Goal: Task Accomplishment & Management: Manage account settings

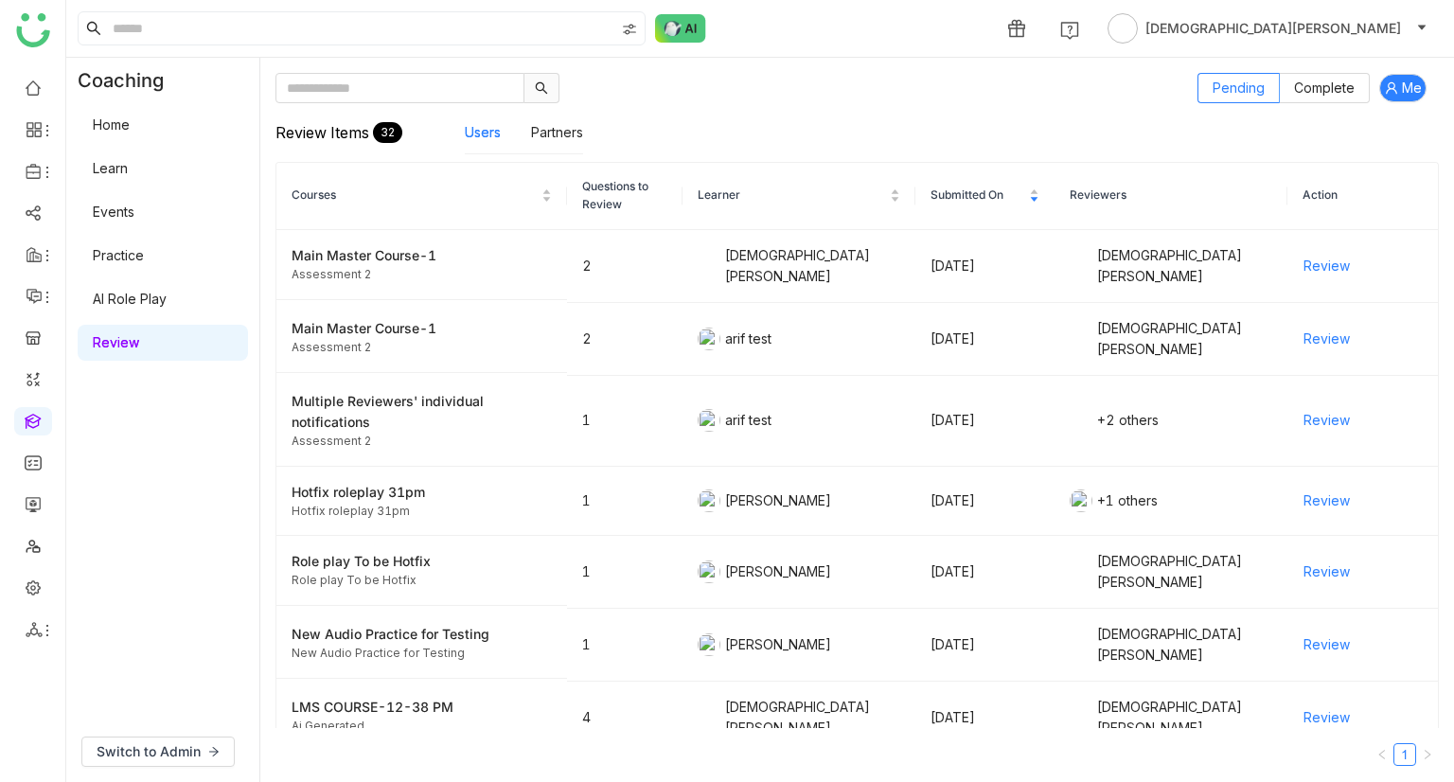
click at [145, 293] on link "AI Role Play" at bounding box center [130, 299] width 74 height 16
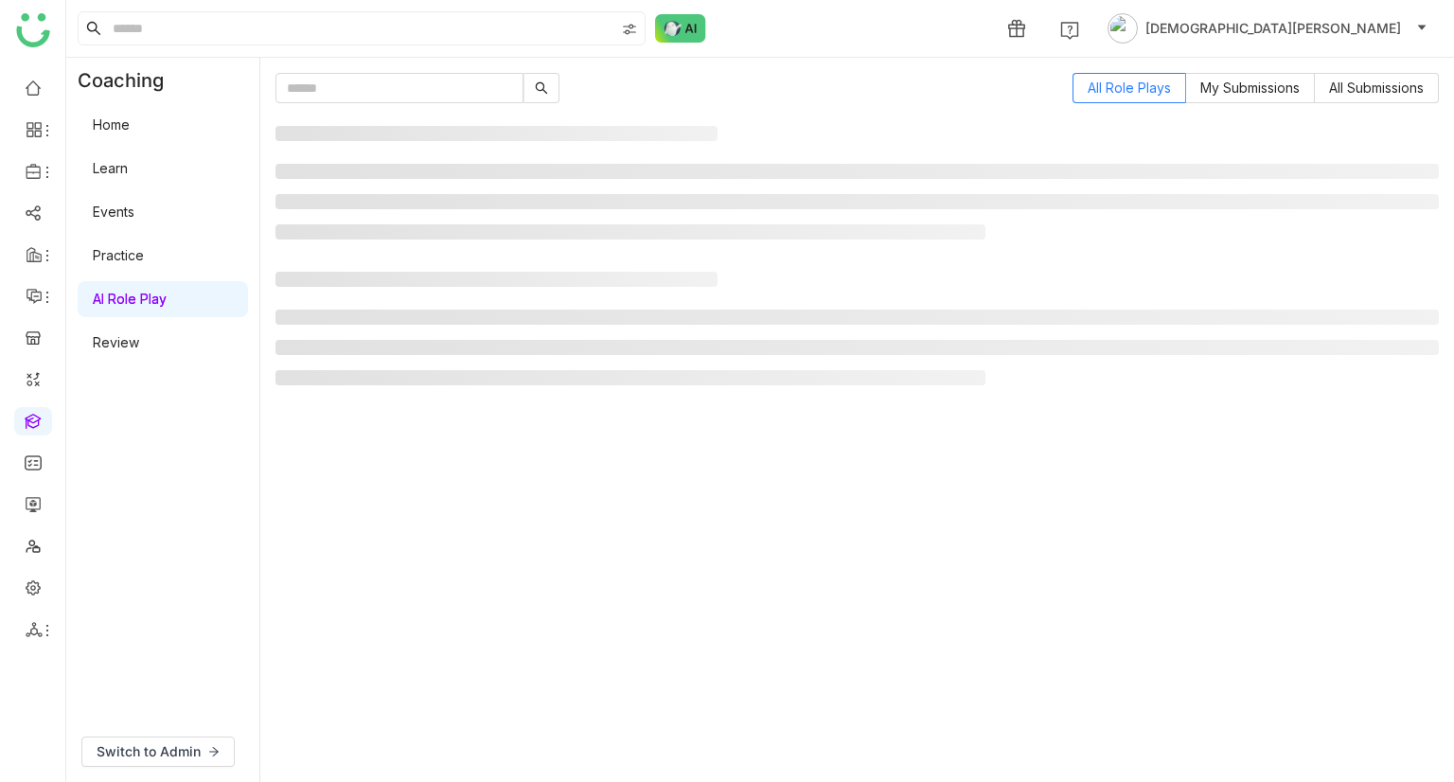
click at [145, 293] on link "AI Role Play" at bounding box center [130, 299] width 74 height 16
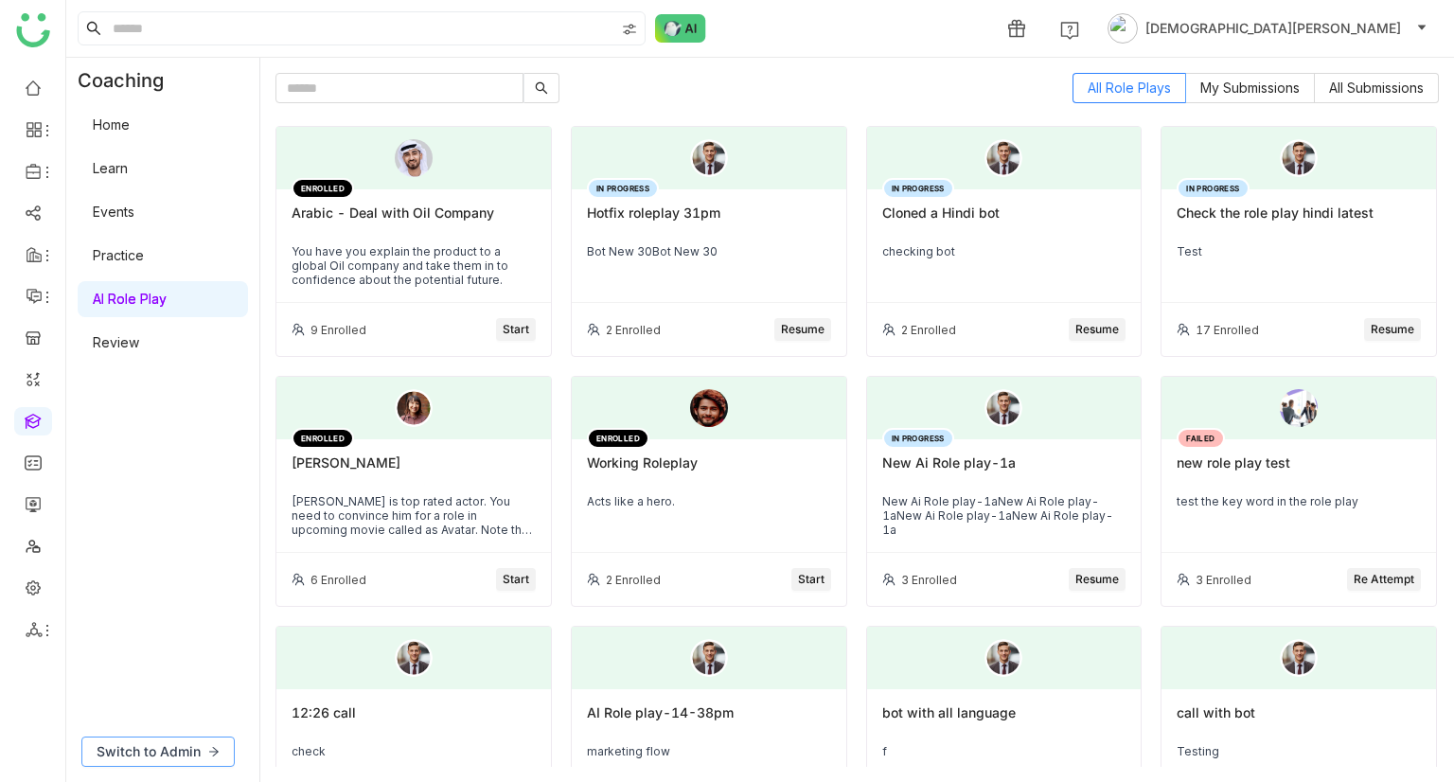
click at [177, 758] on span "Switch to Admin" at bounding box center [149, 751] width 104 height 21
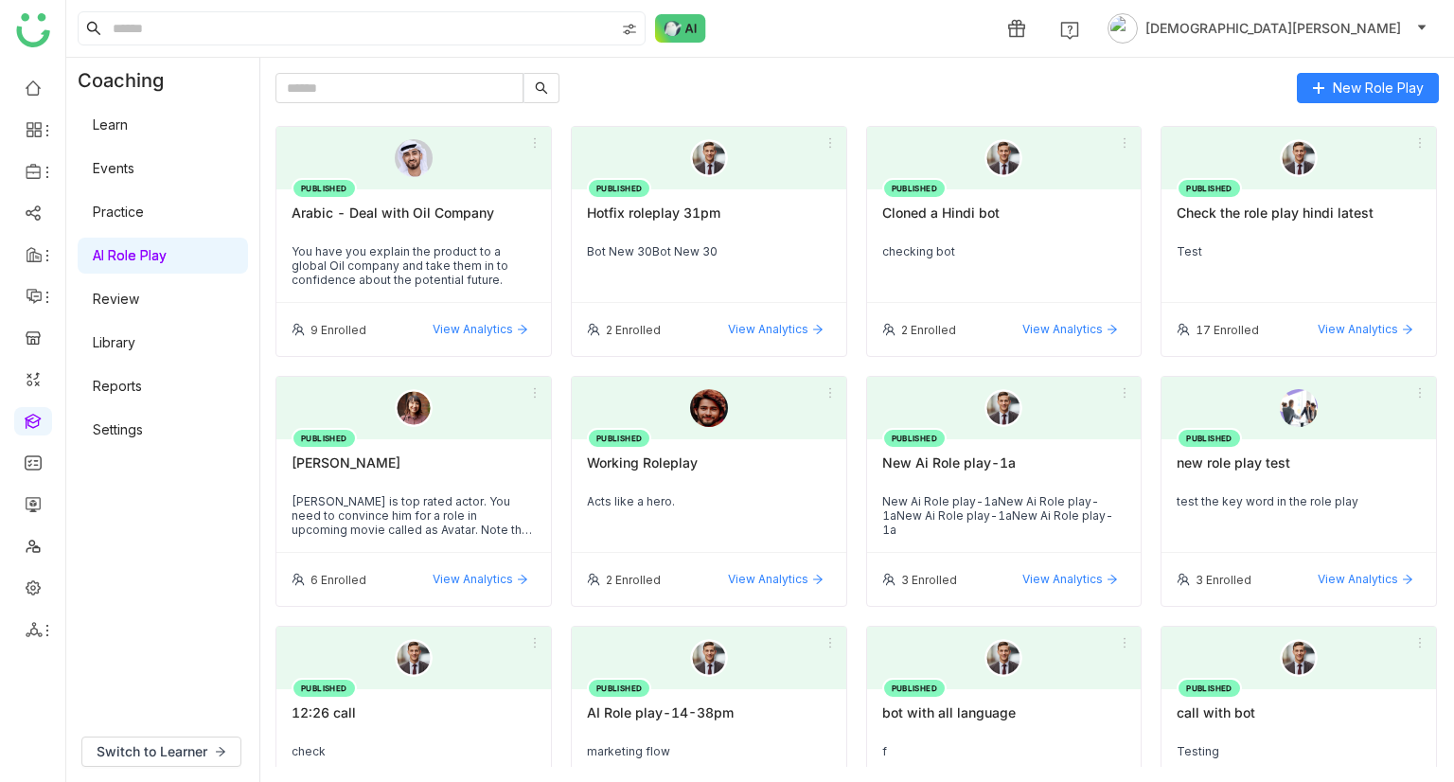
click at [131, 433] on link "Settings" at bounding box center [118, 429] width 50 height 16
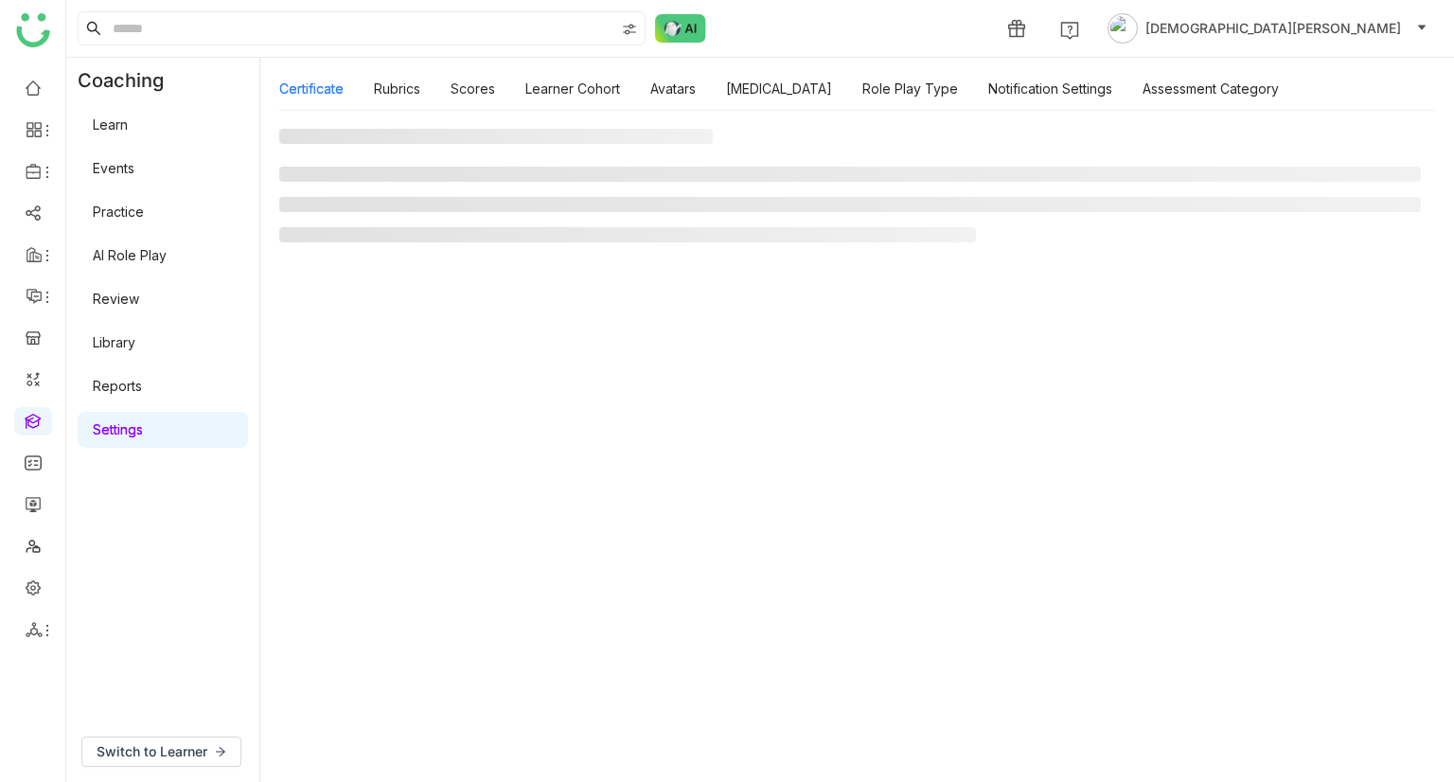
click at [131, 433] on link "Settings" at bounding box center [118, 429] width 50 height 16
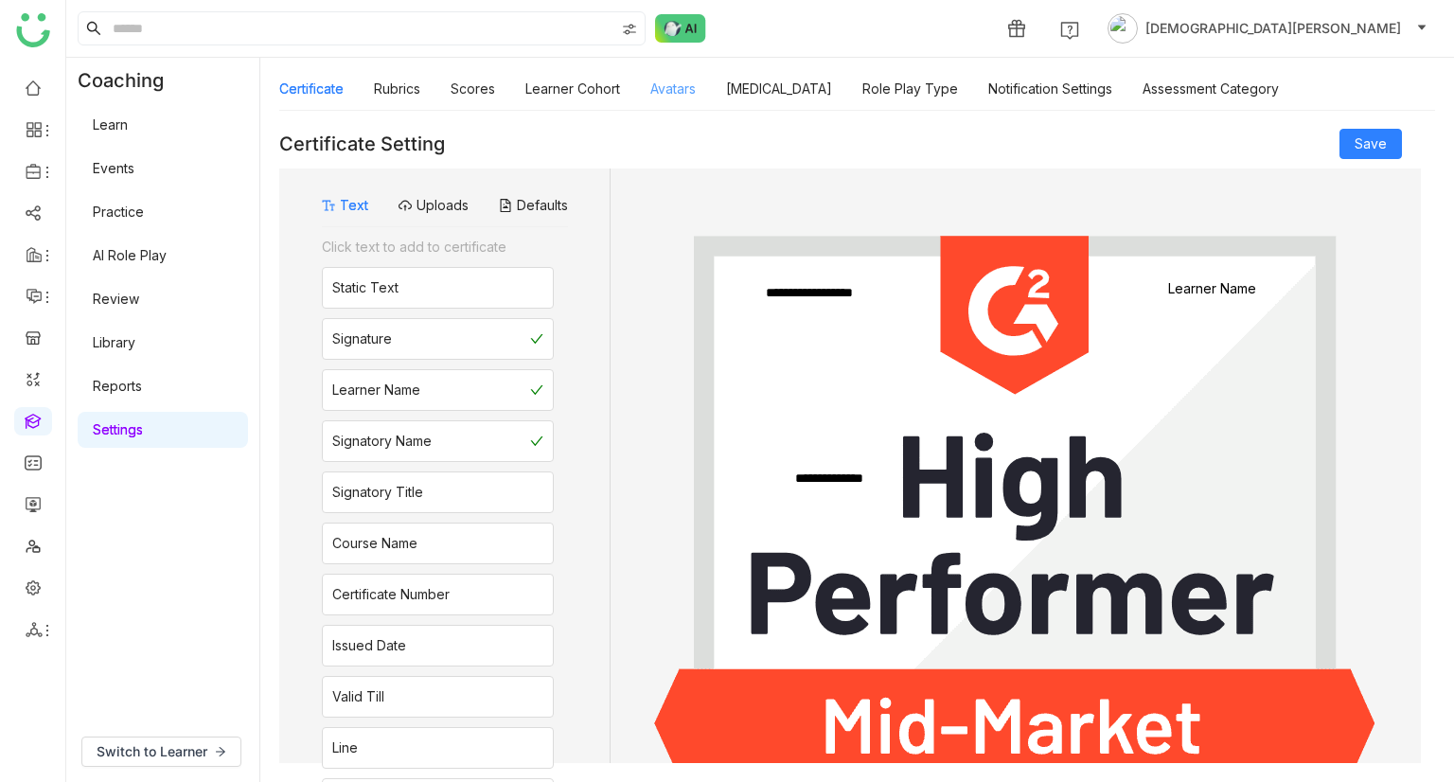
click at [689, 97] on link "Avatars" at bounding box center [672, 88] width 45 height 16
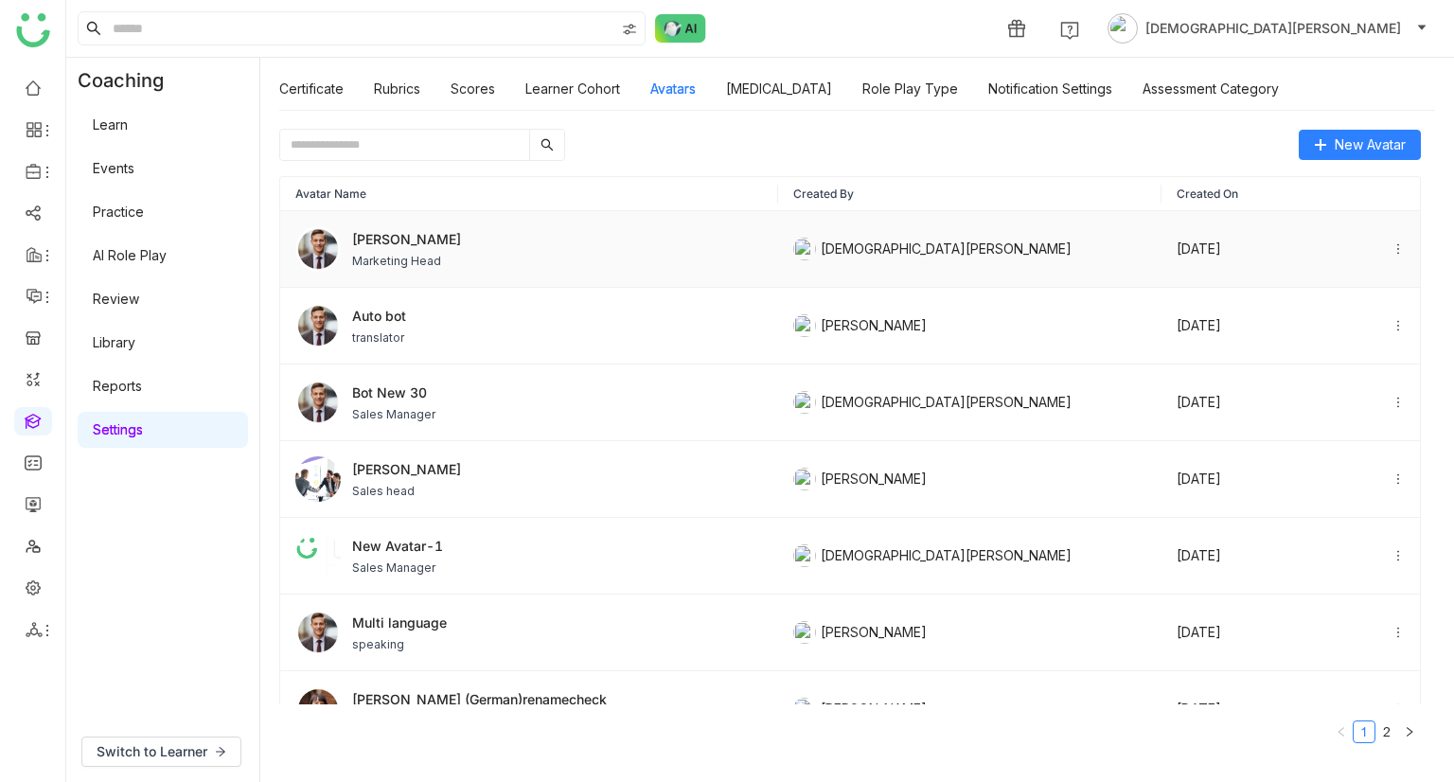
click at [417, 262] on span "Marketing Head" at bounding box center [406, 261] width 109 height 17
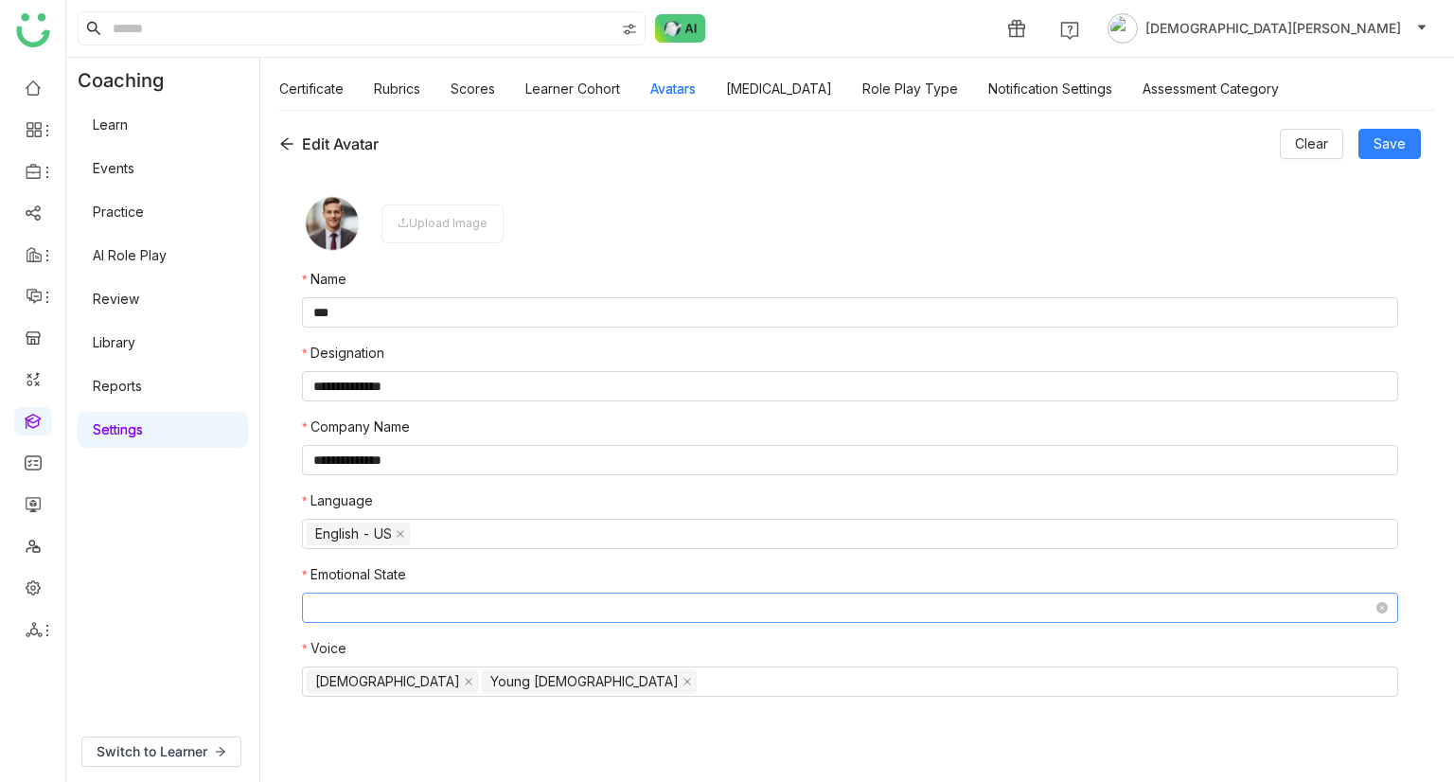
click at [471, 601] on nz-select-top-control at bounding box center [850, 608] width 1096 height 30
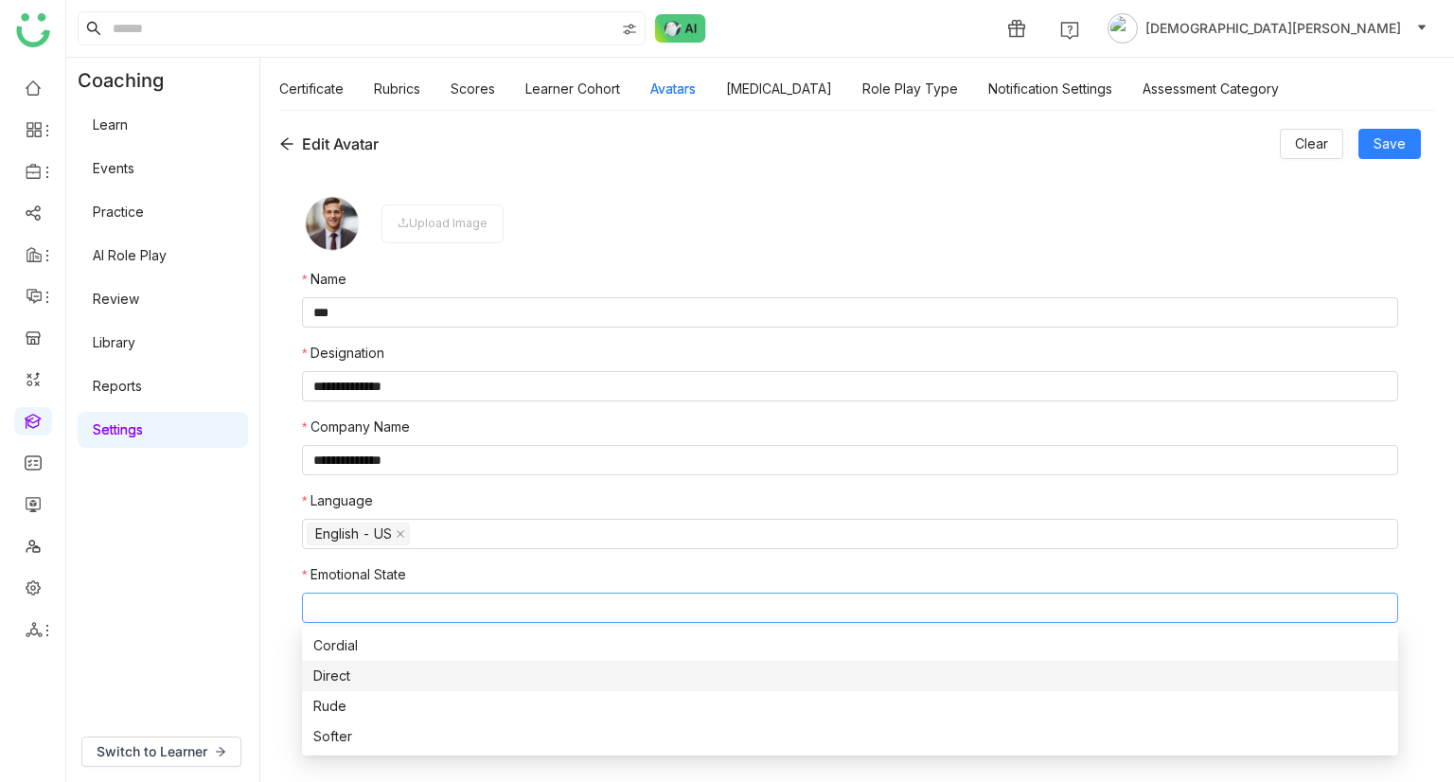
click at [428, 661] on nz-option-item "Direct" at bounding box center [850, 676] width 1096 height 30
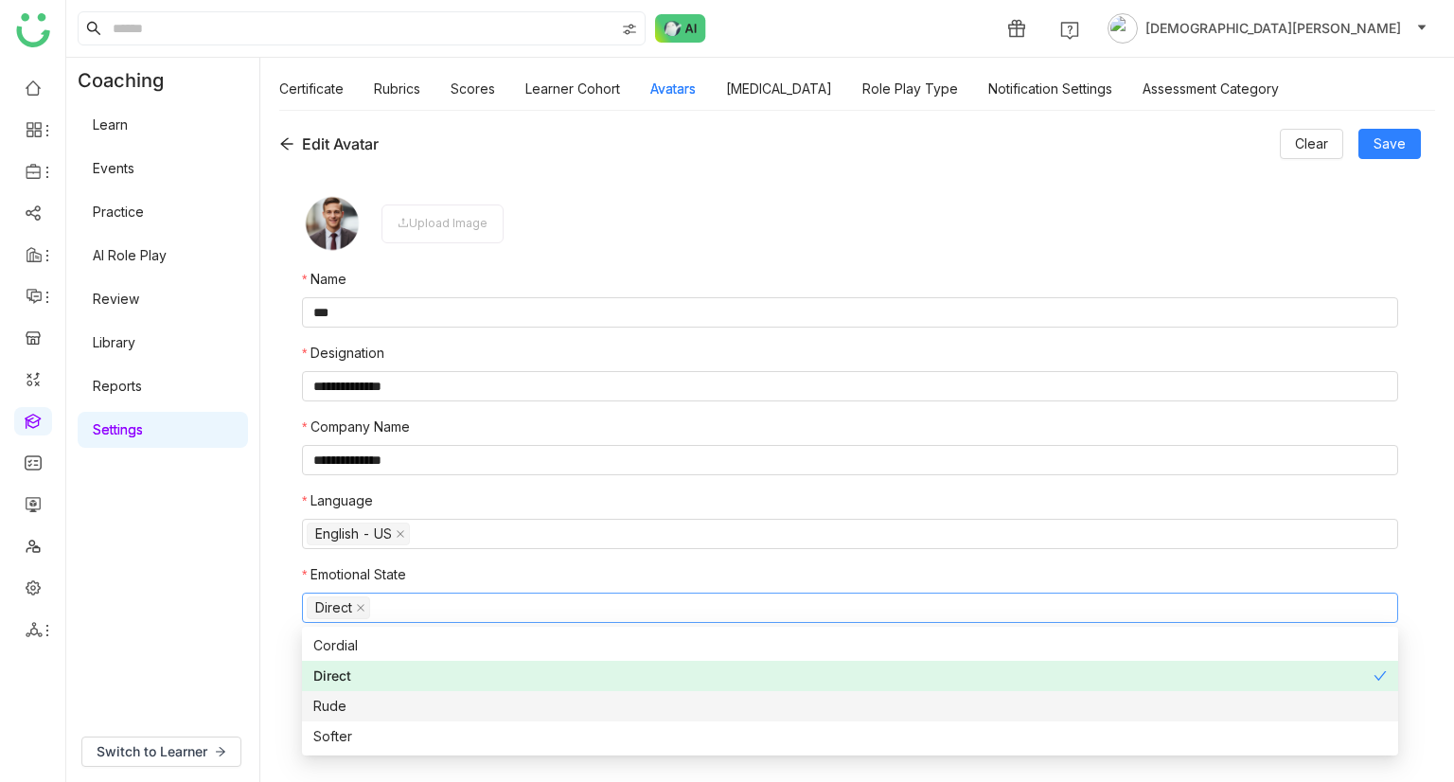
click at [395, 705] on div "Rude" at bounding box center [850, 706] width 1074 height 21
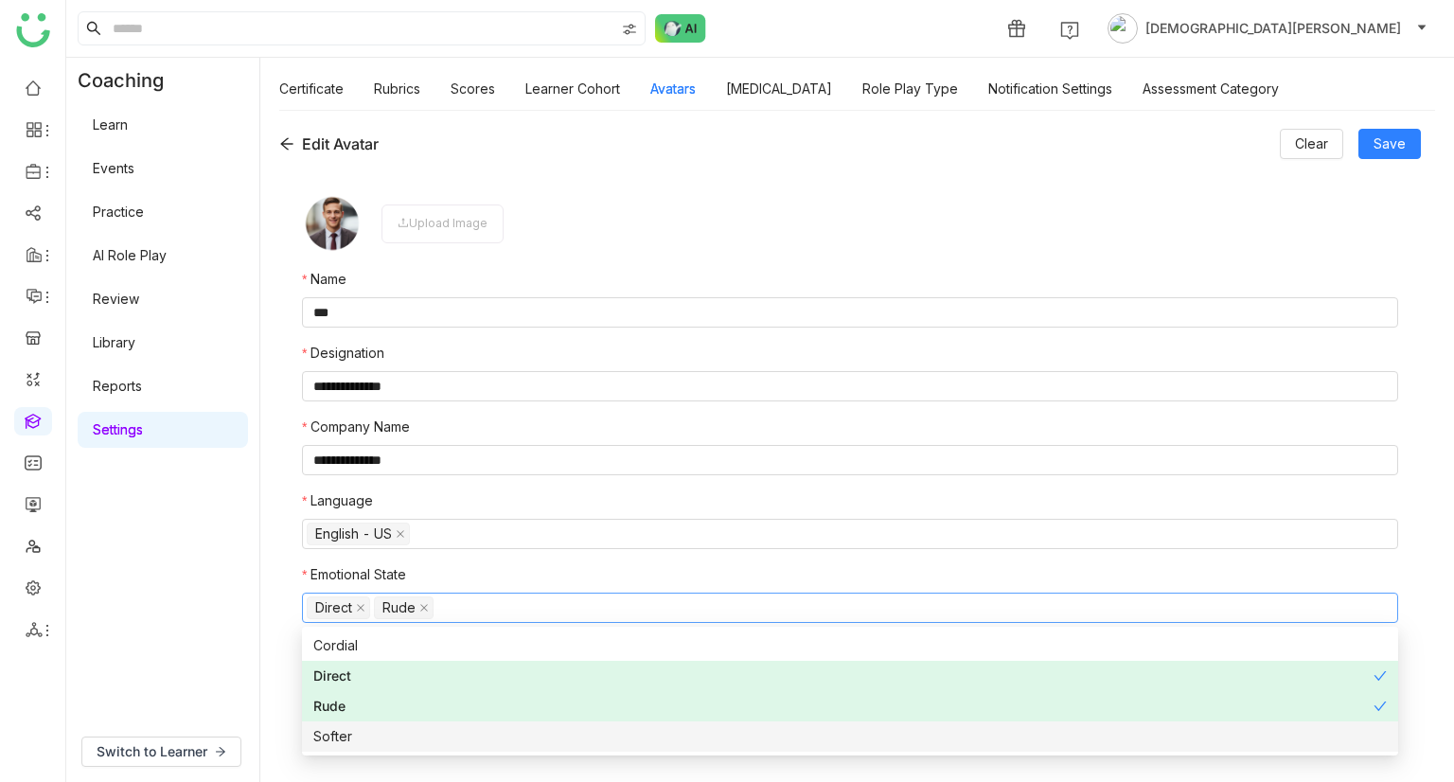
click at [377, 743] on div "Softer" at bounding box center [850, 736] width 1074 height 21
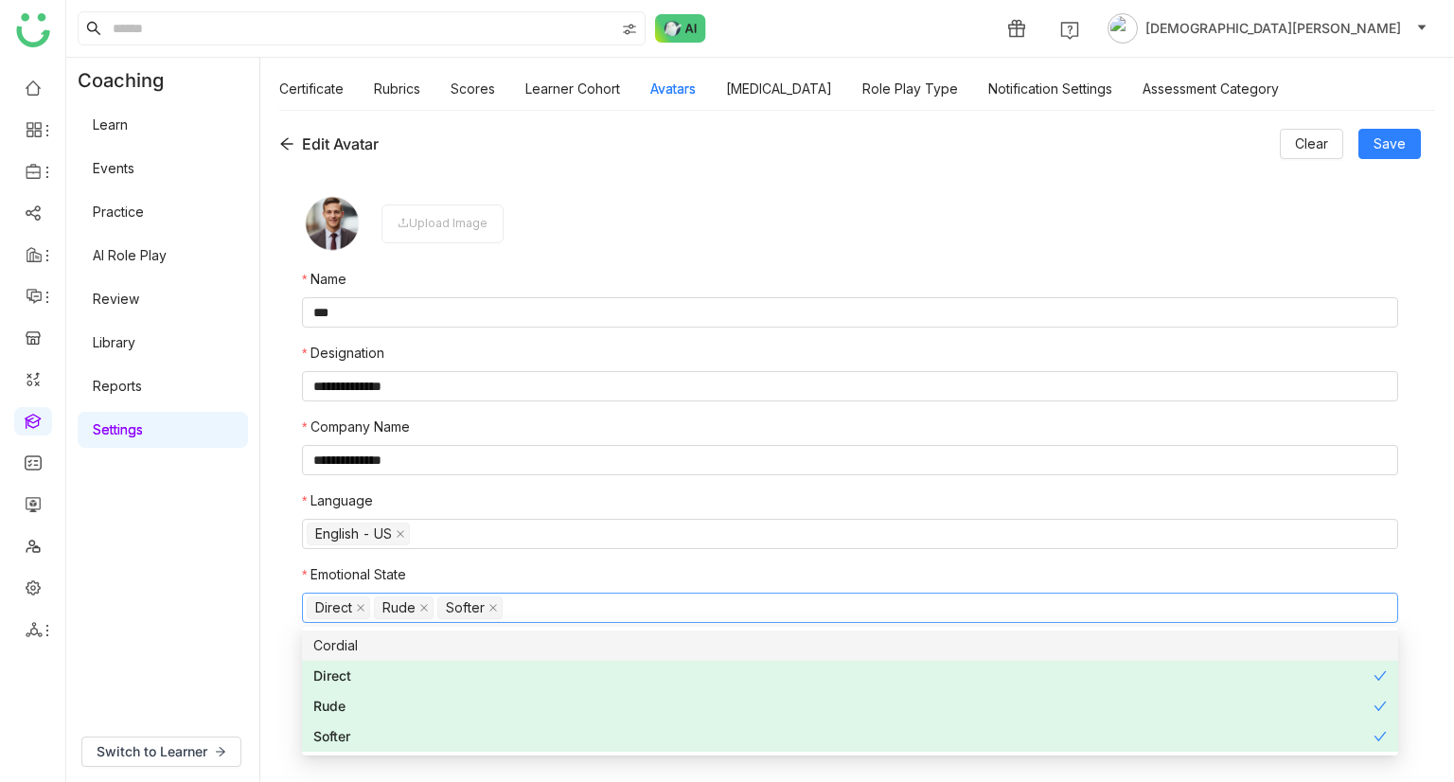
click at [422, 655] on div "Cordial" at bounding box center [850, 645] width 1074 height 21
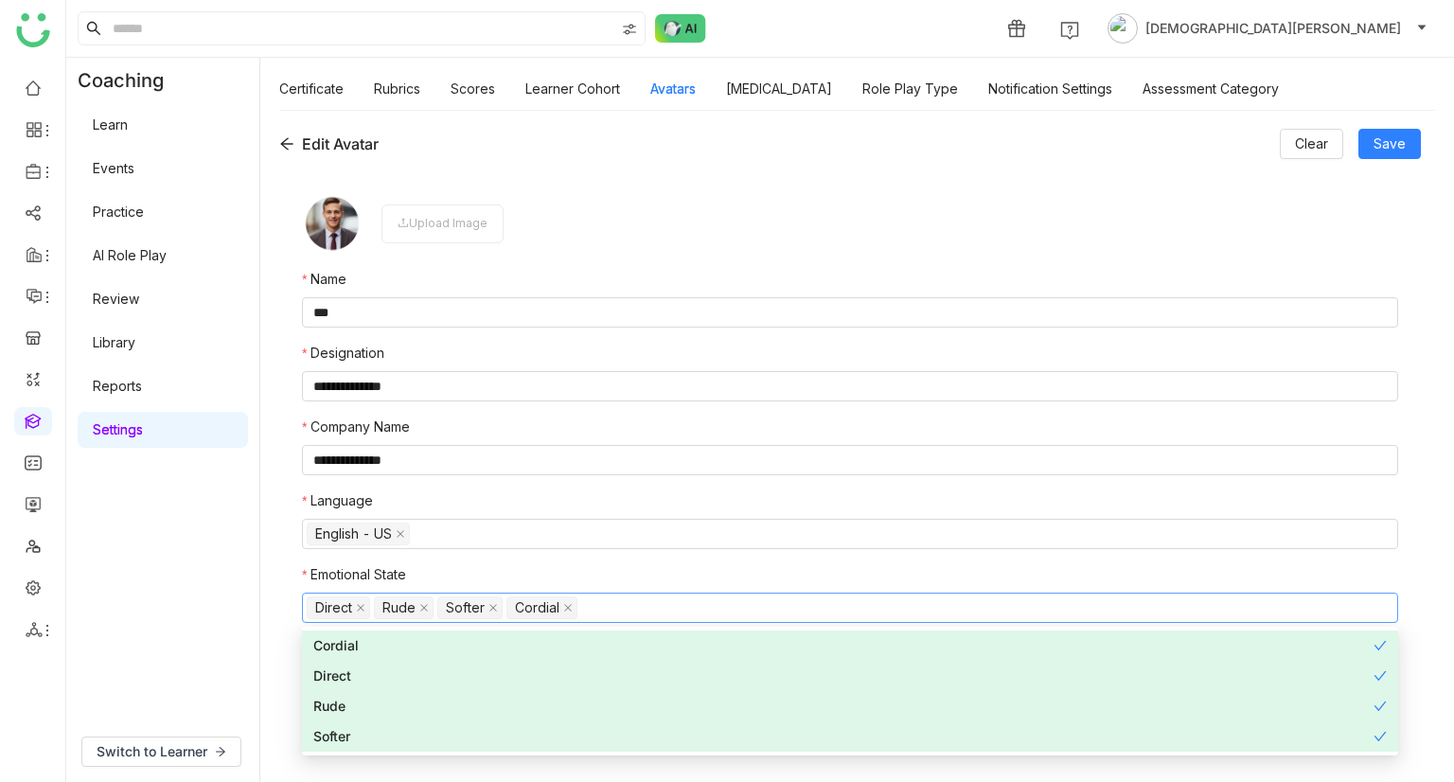
click at [612, 573] on nz-form-label "Emotional State" at bounding box center [850, 578] width 1096 height 28
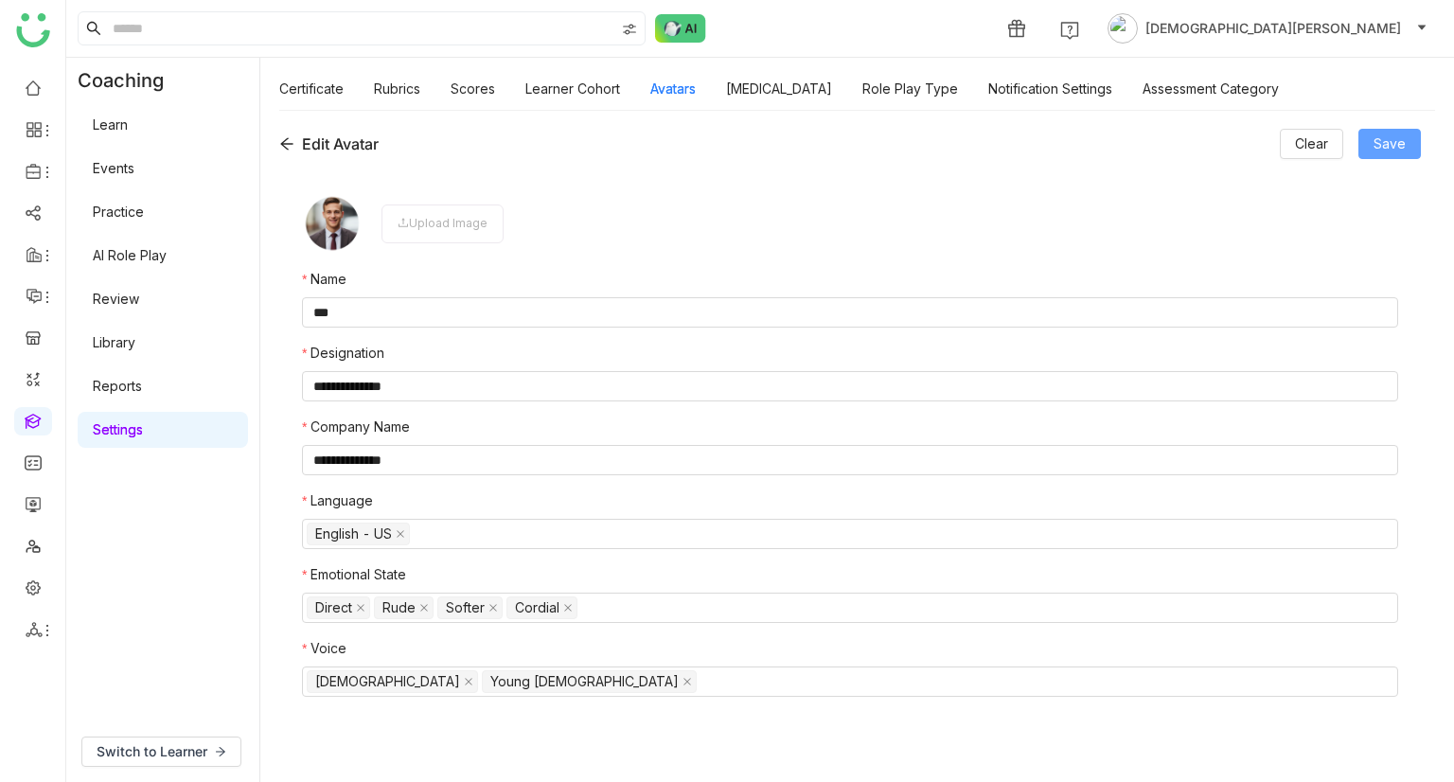
click at [1396, 143] on span "Save" at bounding box center [1390, 143] width 32 height 21
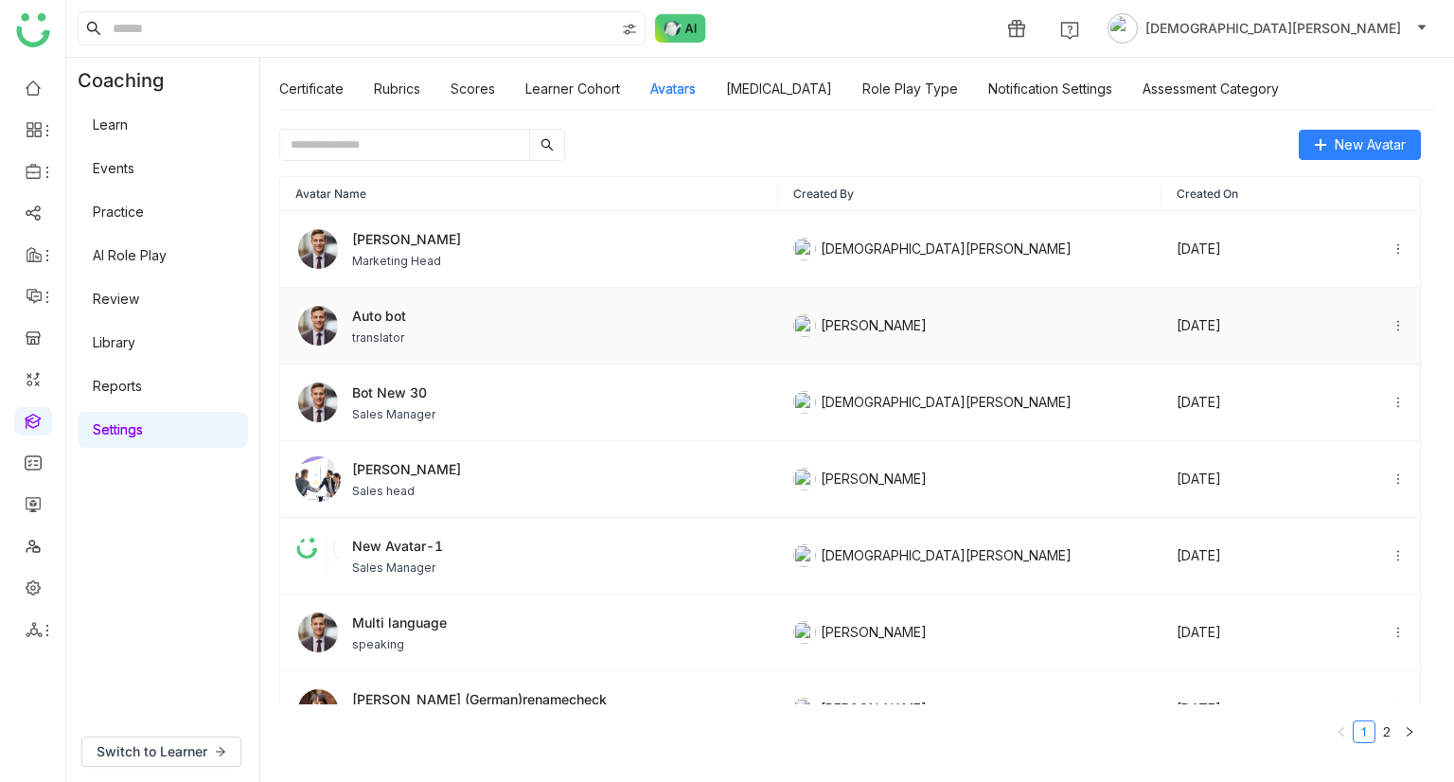
click at [424, 336] on div "Auto bot translator" at bounding box center [529, 325] width 468 height 45
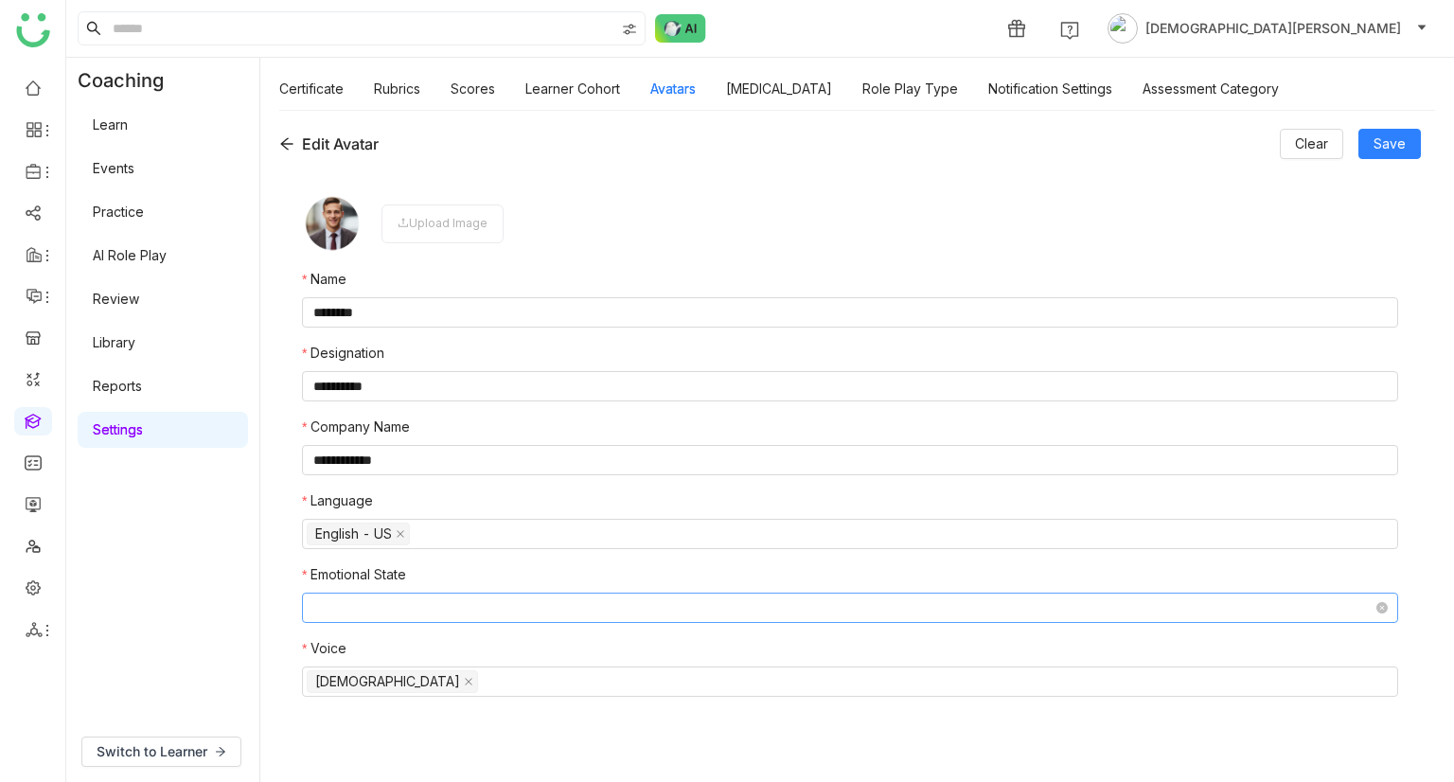
click at [446, 613] on nz-select-top-control at bounding box center [850, 608] width 1096 height 30
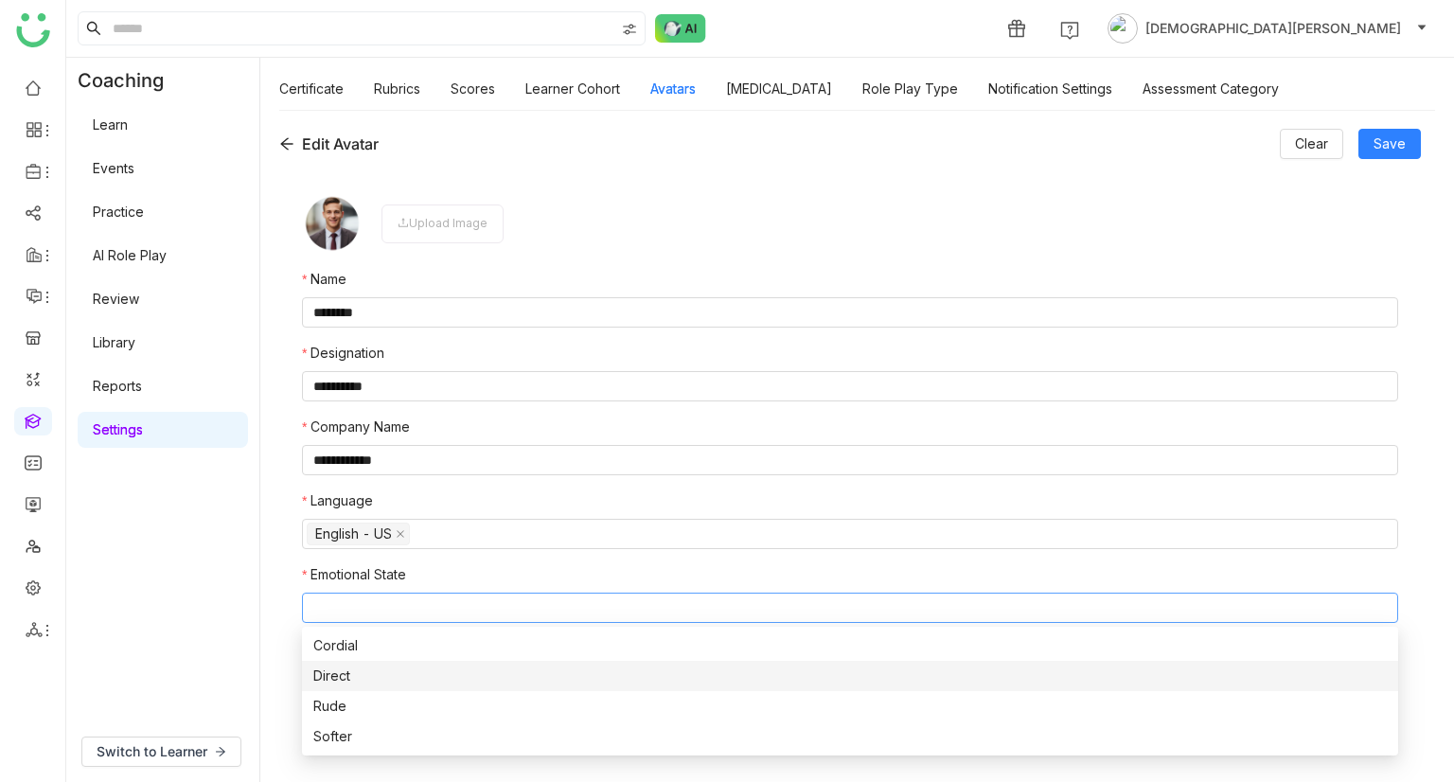
click at [360, 676] on div "Direct" at bounding box center [850, 676] width 1074 height 21
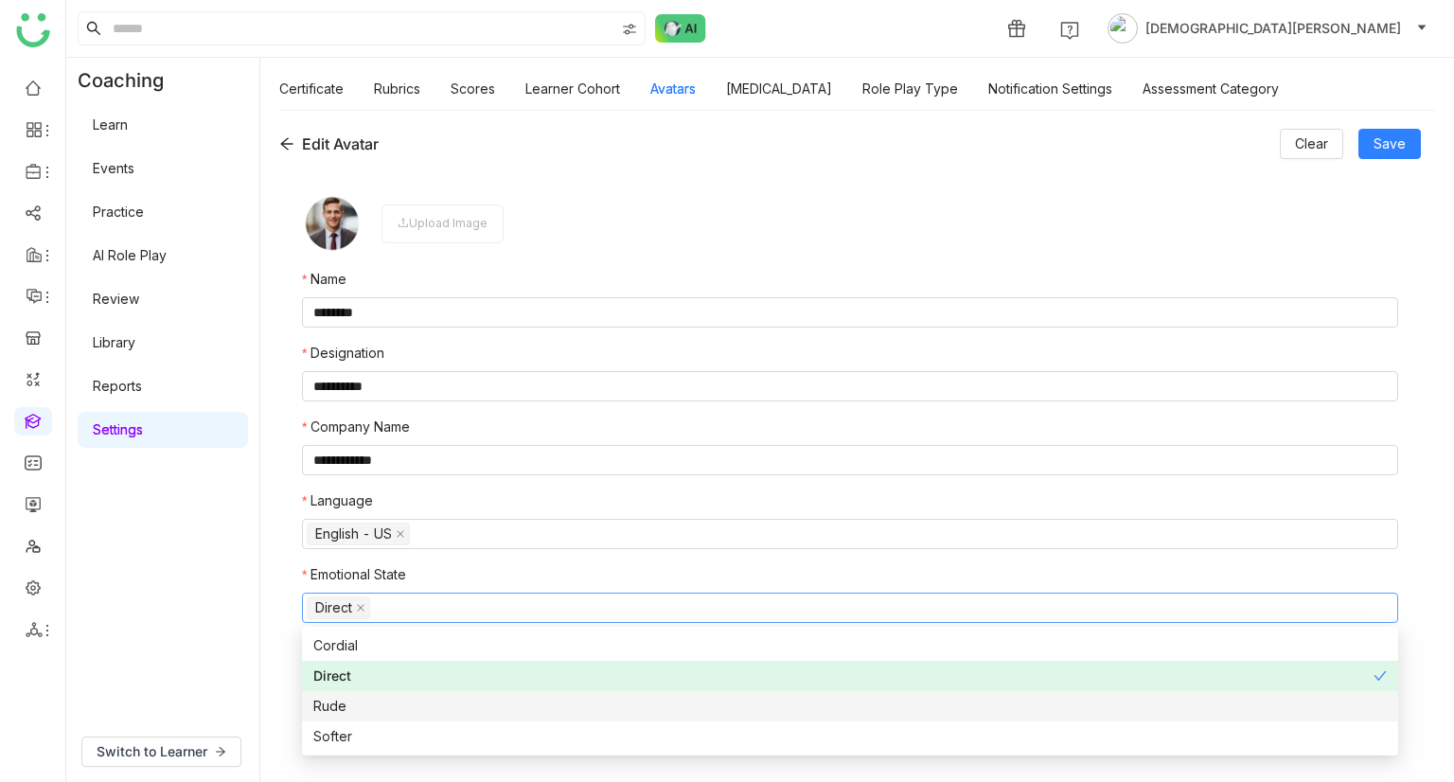
click at [351, 705] on div "Rude" at bounding box center [850, 706] width 1074 height 21
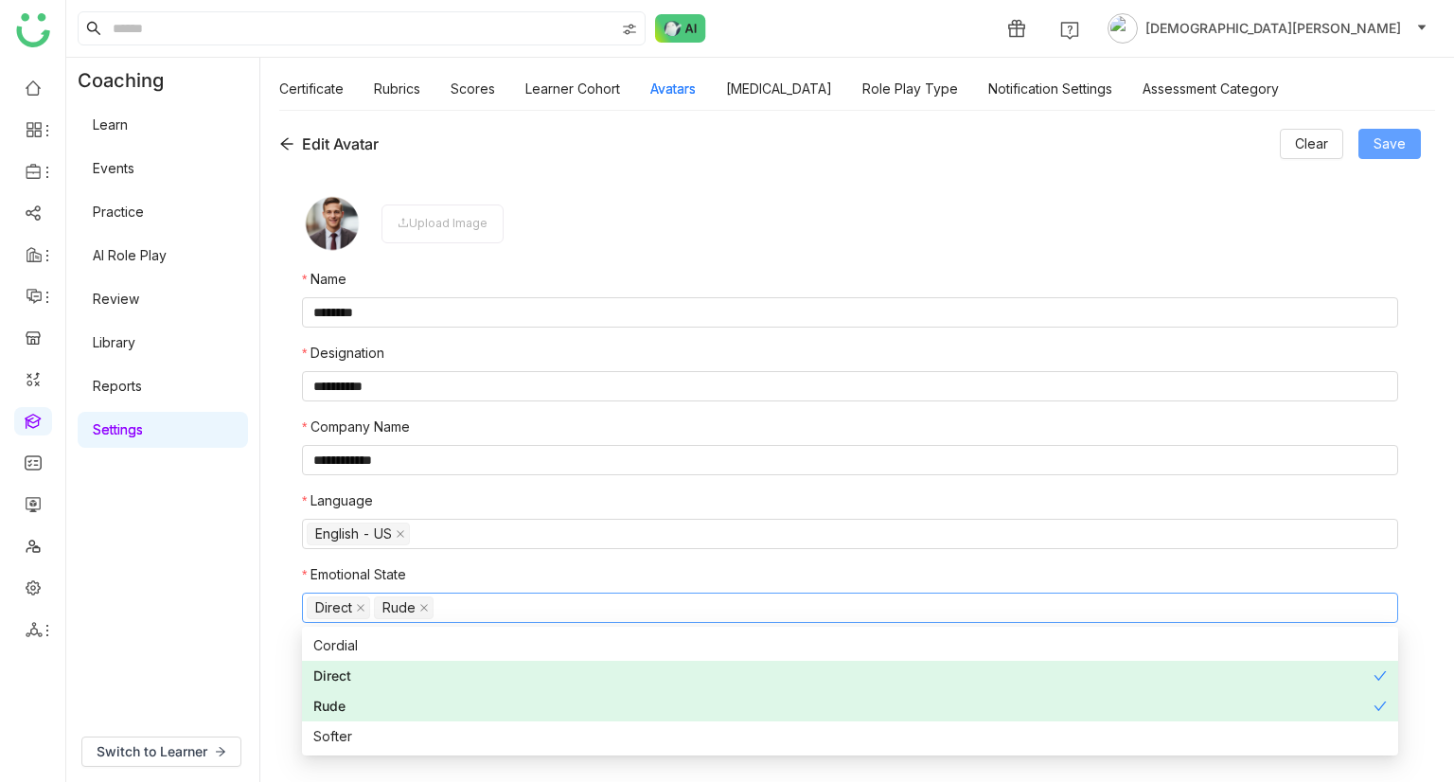
click at [1390, 143] on span "Save" at bounding box center [1390, 143] width 32 height 21
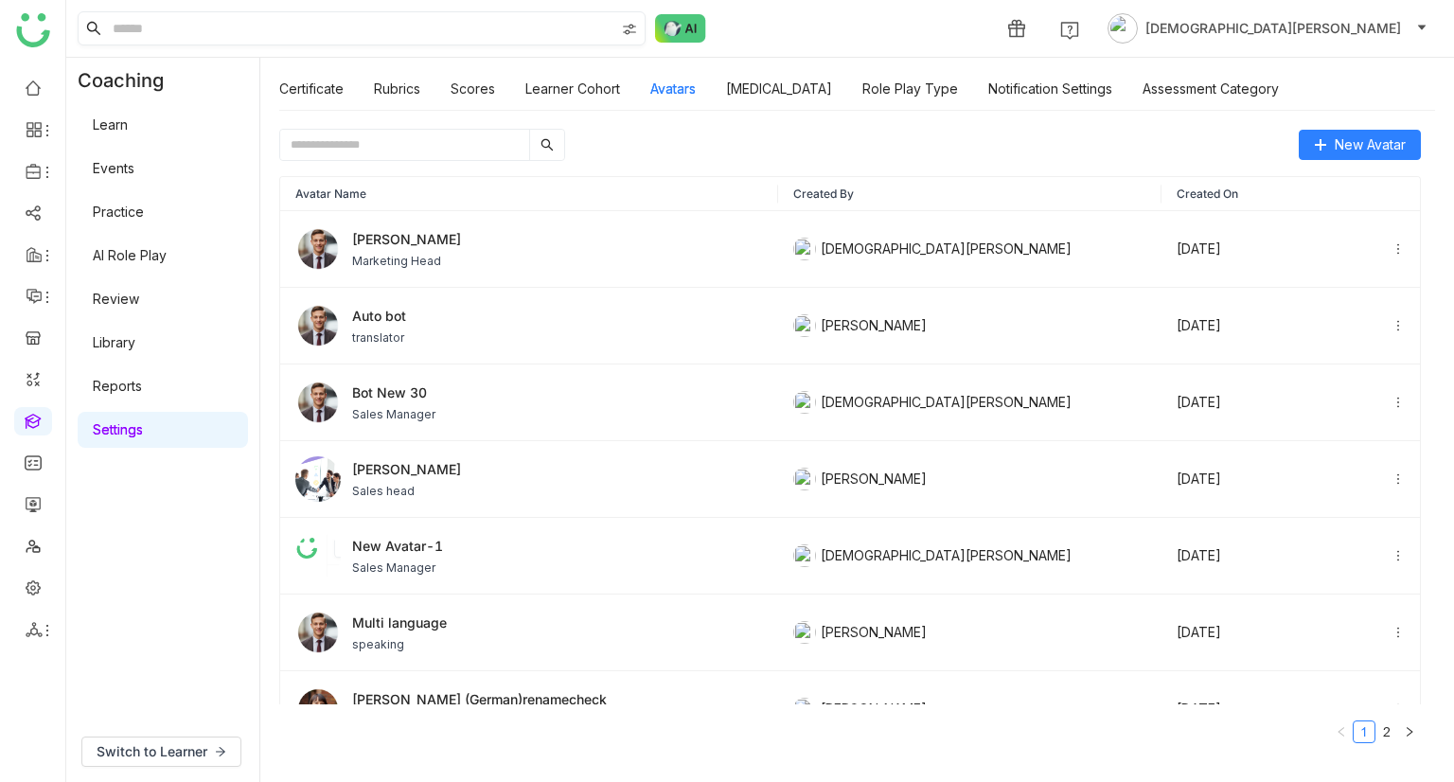
drag, startPoint x: 189, startPoint y: 43, endPoint x: 187, endPoint y: 24, distance: 19.0
click at [187, 24] on input at bounding box center [362, 28] width 506 height 32
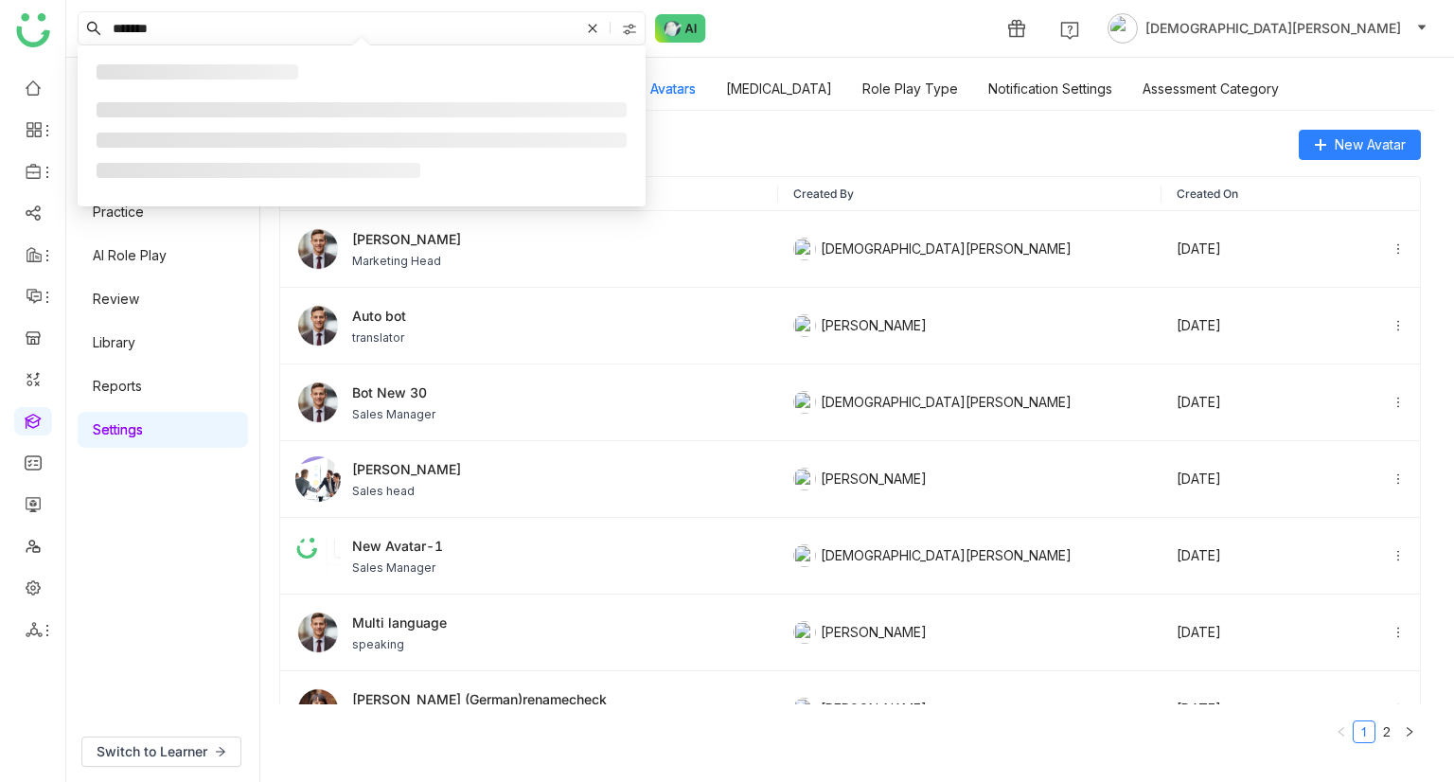
type input "*******"
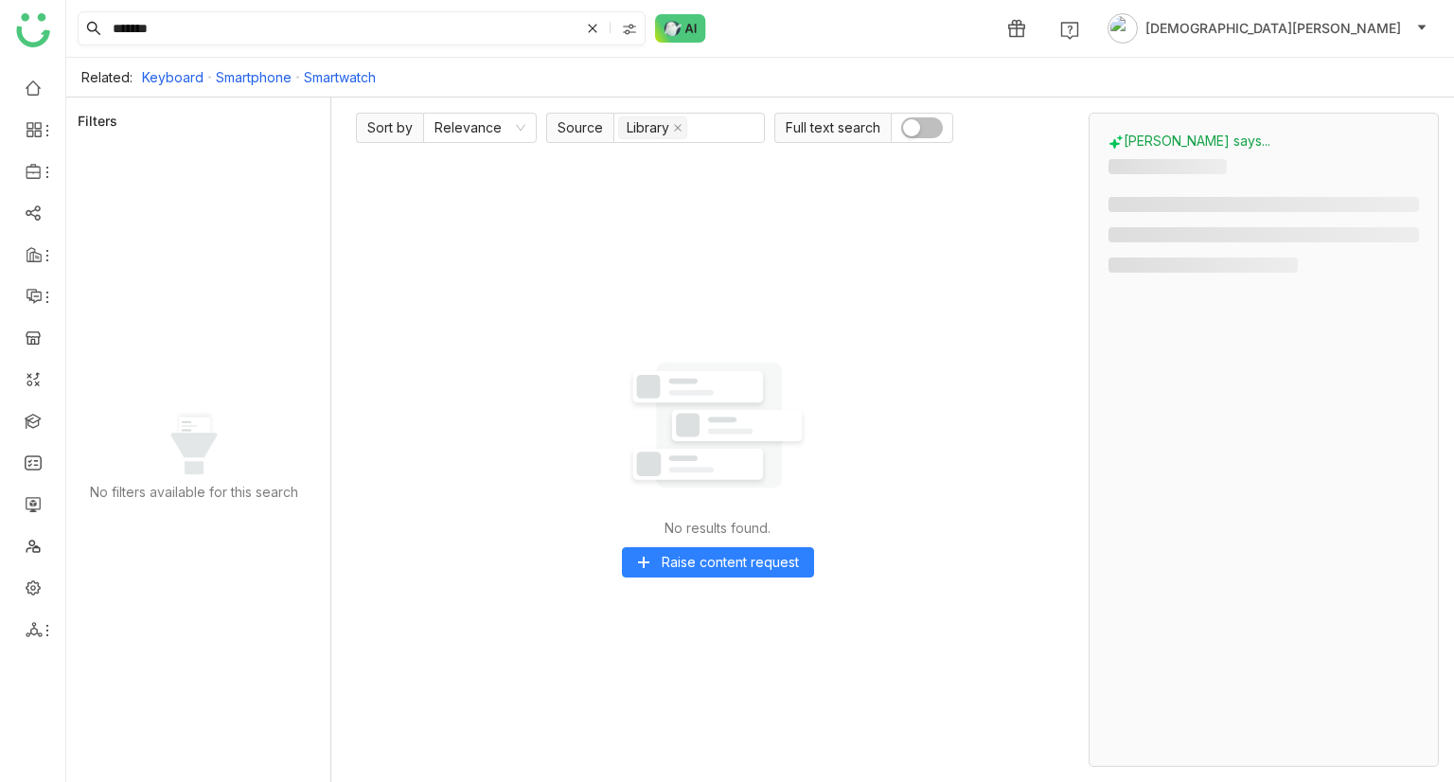
click at [303, 21] on input "*******" at bounding box center [344, 28] width 471 height 32
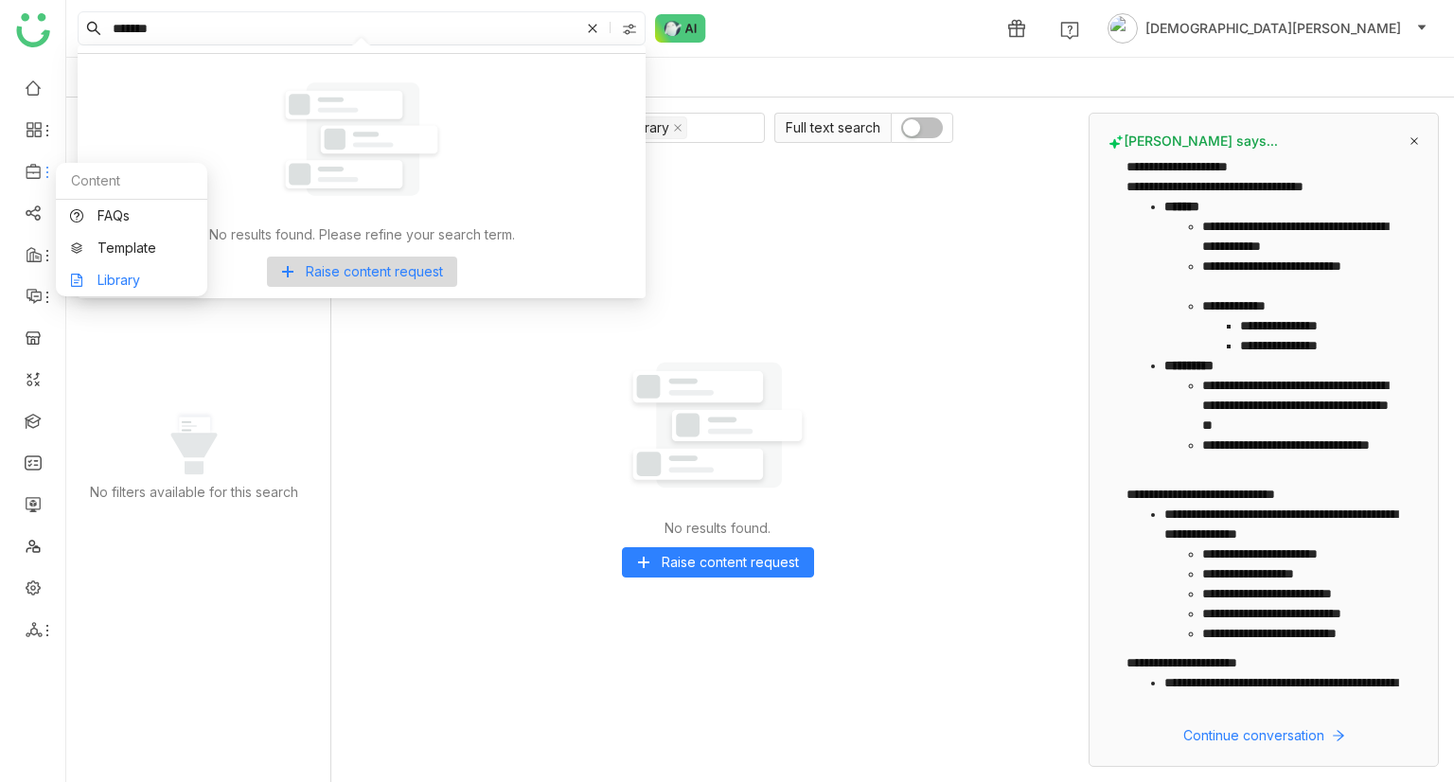
click at [121, 281] on link "Library" at bounding box center [131, 280] width 123 height 13
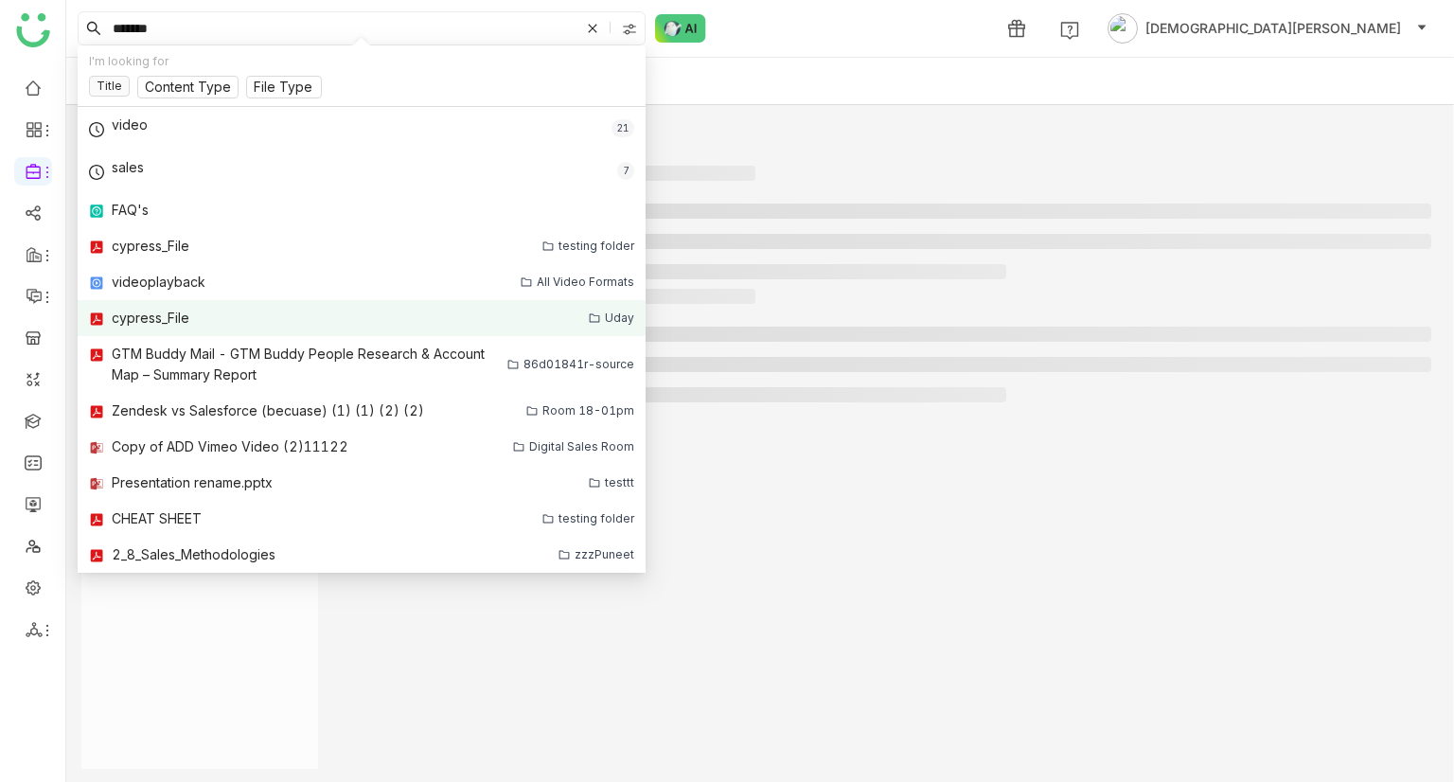
click at [194, 324] on div "cypress_File" at bounding box center [329, 318] width 481 height 21
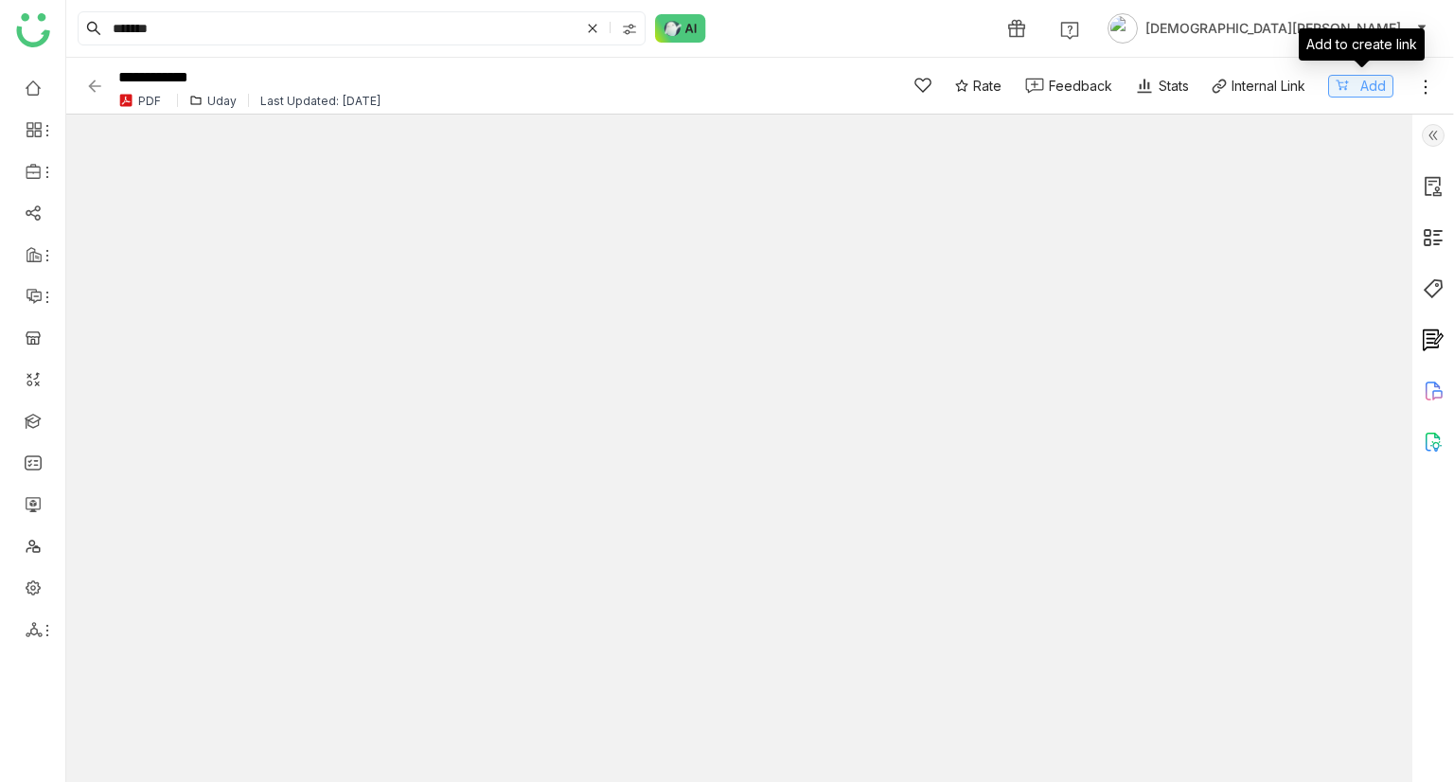
click at [1369, 92] on span "Add" at bounding box center [1373, 86] width 26 height 21
click at [1361, 88] on span "Add" at bounding box center [1373, 86] width 26 height 21
